Goal: Share content: Share content

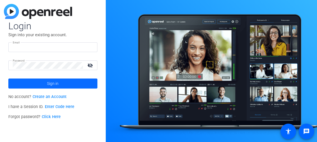
type input "[EMAIL_ADDRESS][DOMAIN_NAME]"
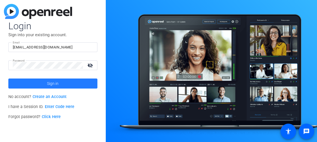
click at [59, 86] on span at bounding box center [52, 83] width 89 height 13
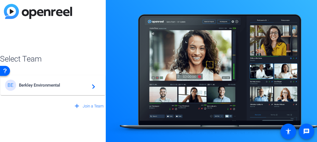
click at [54, 89] on div "BE Berkley Environmental navigate_next" at bounding box center [53, 85] width 96 height 11
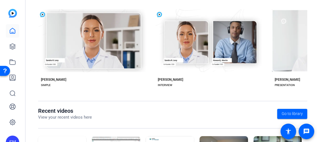
scroll to position [56, 0]
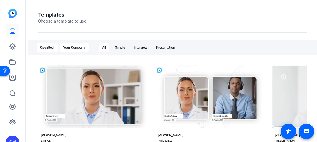
click at [78, 48] on div "Your Company" at bounding box center [74, 47] width 29 height 9
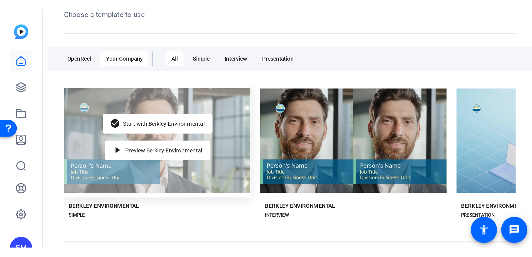
scroll to position [83, 0]
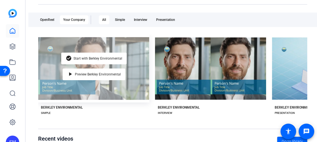
drag, startPoint x: 105, startPoint y: 73, endPoint x: 101, endPoint y: 80, distance: 7.6
click at [101, 80] on div "check_circle Start with Berkley Environmental play_arrow Preview Berkley Enviro…" at bounding box center [93, 68] width 111 height 68
click at [96, 74] on span "Preview Berkley Environmental" at bounding box center [98, 74] width 46 height 3
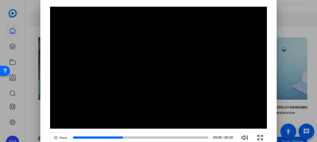
drag, startPoint x: 119, startPoint y: 136, endPoint x: 127, endPoint y: 133, distance: 8.8
click at [127, 133] on div "Pause 00:08 / 00:20" at bounding box center [158, 137] width 217 height 13
drag, startPoint x: 142, startPoint y: 136, endPoint x: 148, endPoint y: 137, distance: 6.4
click at [142, 136] on div at bounding box center [140, 137] width 135 height 3
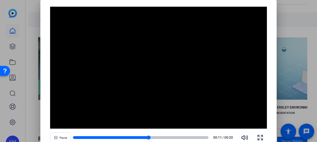
click at [160, 135] on div at bounding box center [140, 137] width 135 height 4
click at [178, 137] on div at bounding box center [140, 137] width 135 height 3
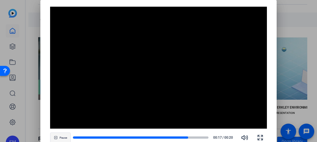
click at [58, 135] on span "button" at bounding box center [60, 137] width 20 height 13
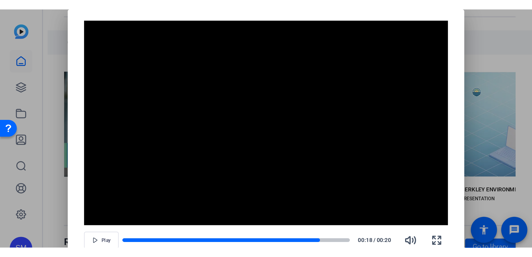
scroll to position [71, 0]
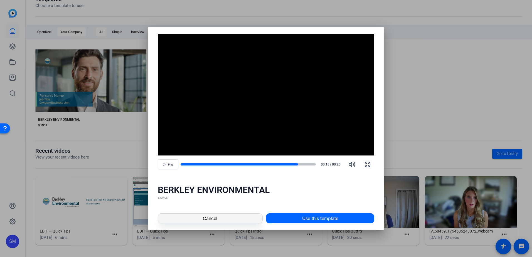
click at [225, 142] on span at bounding box center [210, 218] width 104 height 13
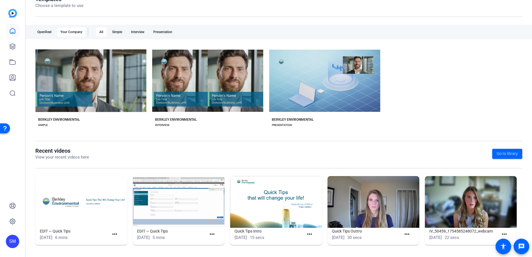
click at [78, 142] on img at bounding box center [81, 202] width 92 height 52
click at [117, 142] on mat-icon "more_horiz" at bounding box center [114, 234] width 7 height 7
click at [119, 142] on span "View" at bounding box center [126, 242] width 22 height 7
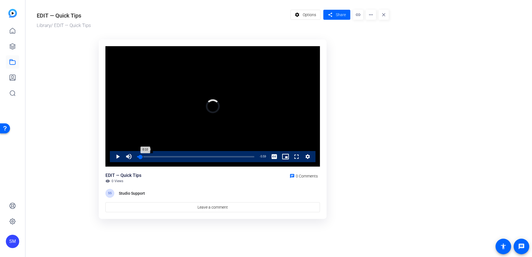
drag, startPoint x: 139, startPoint y: 158, endPoint x: 143, endPoint y: 156, distance: 4.5
click at [143, 142] on div "Loaded : 0.00% 0:18 0:10" at bounding box center [195, 156] width 117 height 1
click at [141, 142] on div "0:18" at bounding box center [139, 156] width 4 height 1
click at [291, 142] on span "Video Player" at bounding box center [291, 156] width 0 height 11
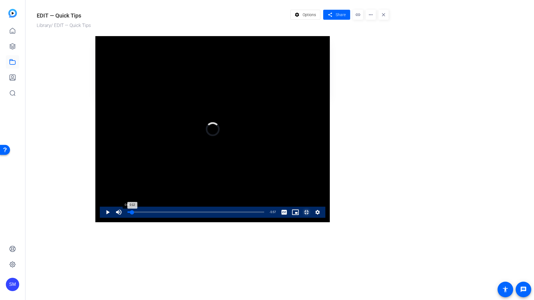
drag, startPoint x: 48, startPoint y: 290, endPoint x: 30, endPoint y: 292, distance: 18.2
click at [124, 142] on div "Loaded : 0.00% 0:00 0:12" at bounding box center [195, 212] width 143 height 11
click at [102, 142] on span "Video Player" at bounding box center [102, 212] width 0 height 11
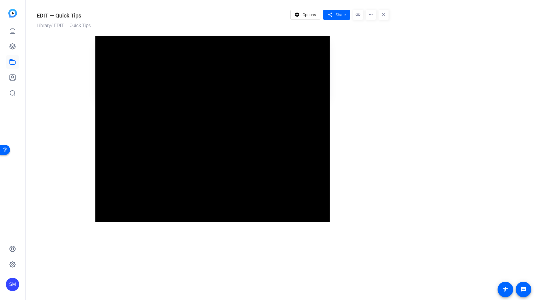
click at [95, 142] on div "Video Player is loading. Play Video Pause Mute 46% Current Time 0:02 / Duration…" at bounding box center [212, 129] width 235 height 186
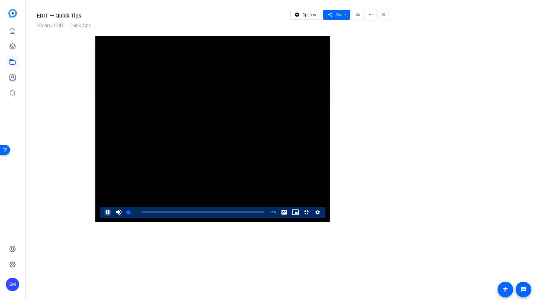
click at [102, 142] on span "Video Player" at bounding box center [102, 212] width 0 height 11
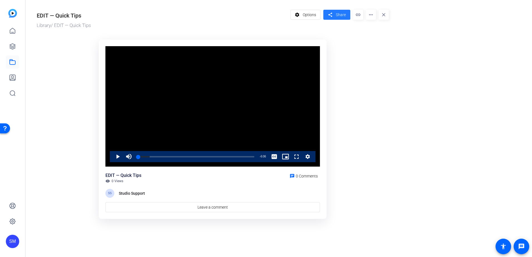
click at [317, 15] on span at bounding box center [336, 14] width 27 height 13
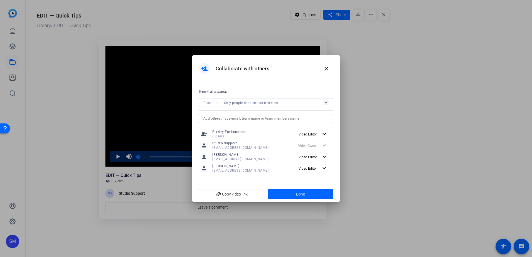
click at [274, 100] on div "Restricted – Only people with access can view" at bounding box center [263, 102] width 120 height 7
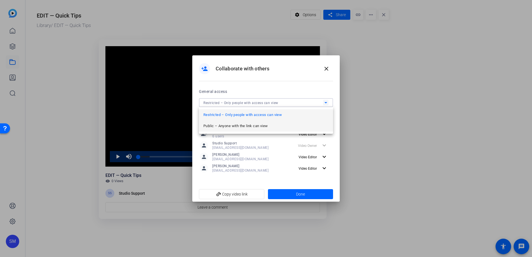
click at [266, 129] on span "Public – Anyone with the link can view" at bounding box center [235, 126] width 64 height 7
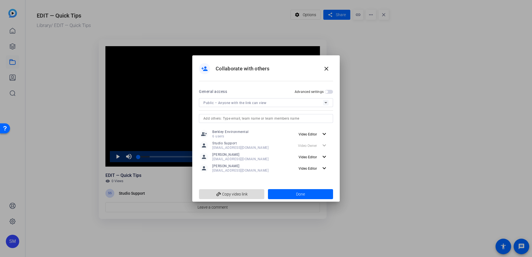
click at [252, 142] on span "add_link Copy video link" at bounding box center [231, 194] width 56 height 11
click at [241, 142] on div at bounding box center [266, 128] width 532 height 257
